Goal: Information Seeking & Learning: Learn about a topic

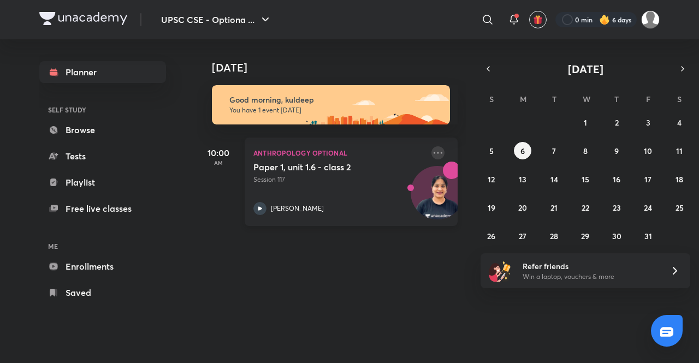
click at [432, 147] on icon at bounding box center [438, 152] width 13 height 13
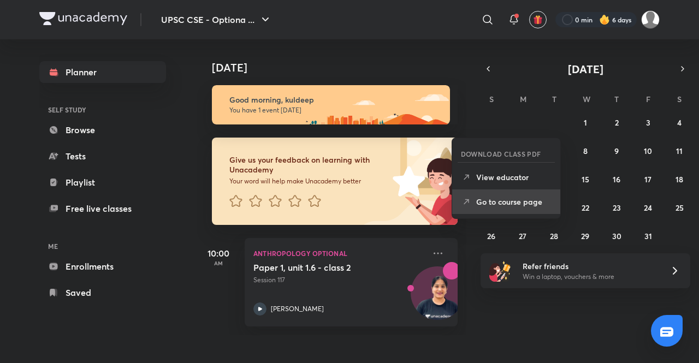
click at [508, 205] on p "Go to course page" at bounding box center [513, 201] width 75 height 11
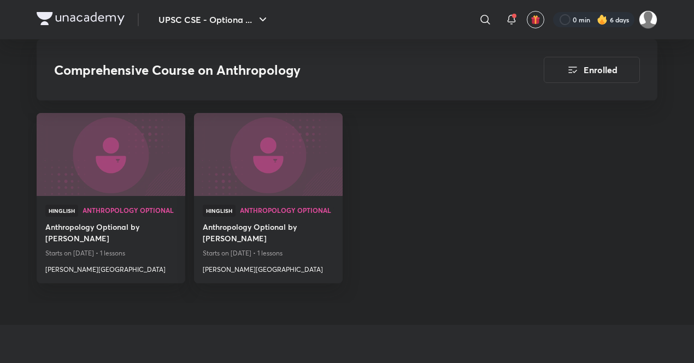
scroll to position [10967, 0]
